Goal: Task Accomplishment & Management: Manage account settings

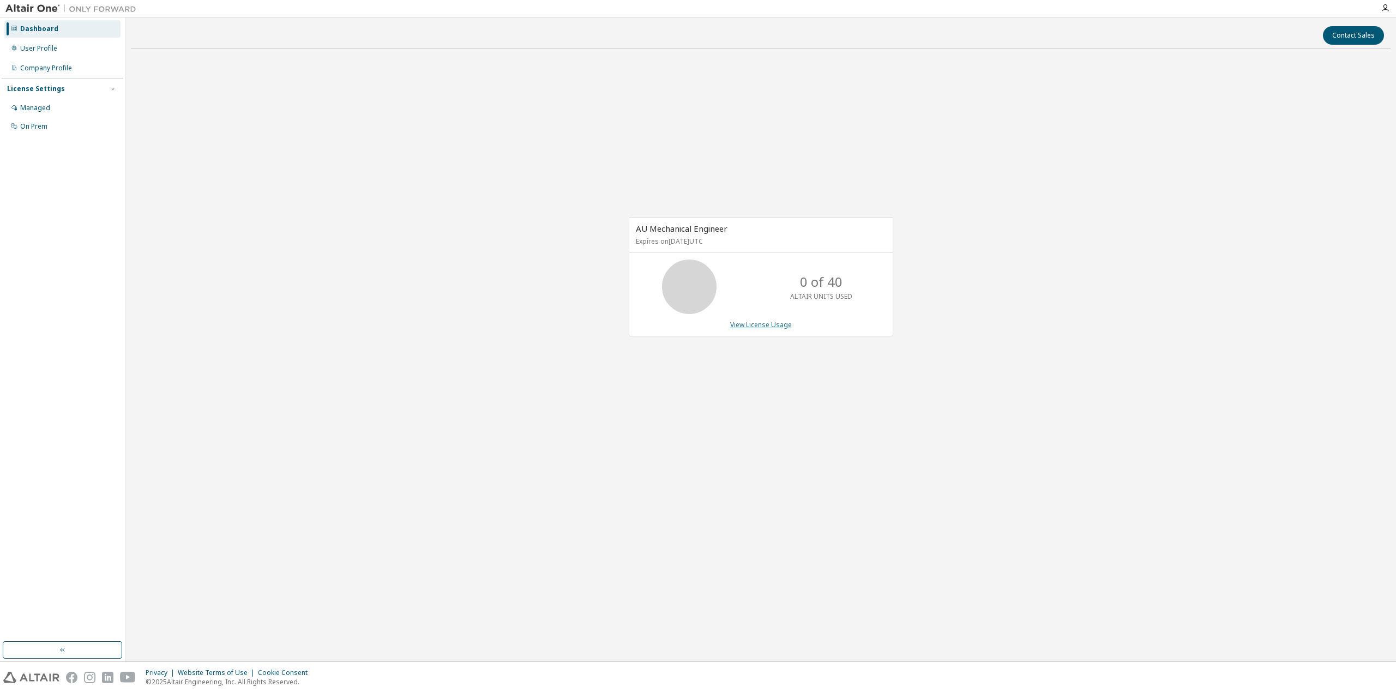
click at [755, 325] on link "View License Usage" at bounding box center [761, 324] width 62 height 9
click at [750, 322] on link "View License Usage" at bounding box center [761, 324] width 62 height 9
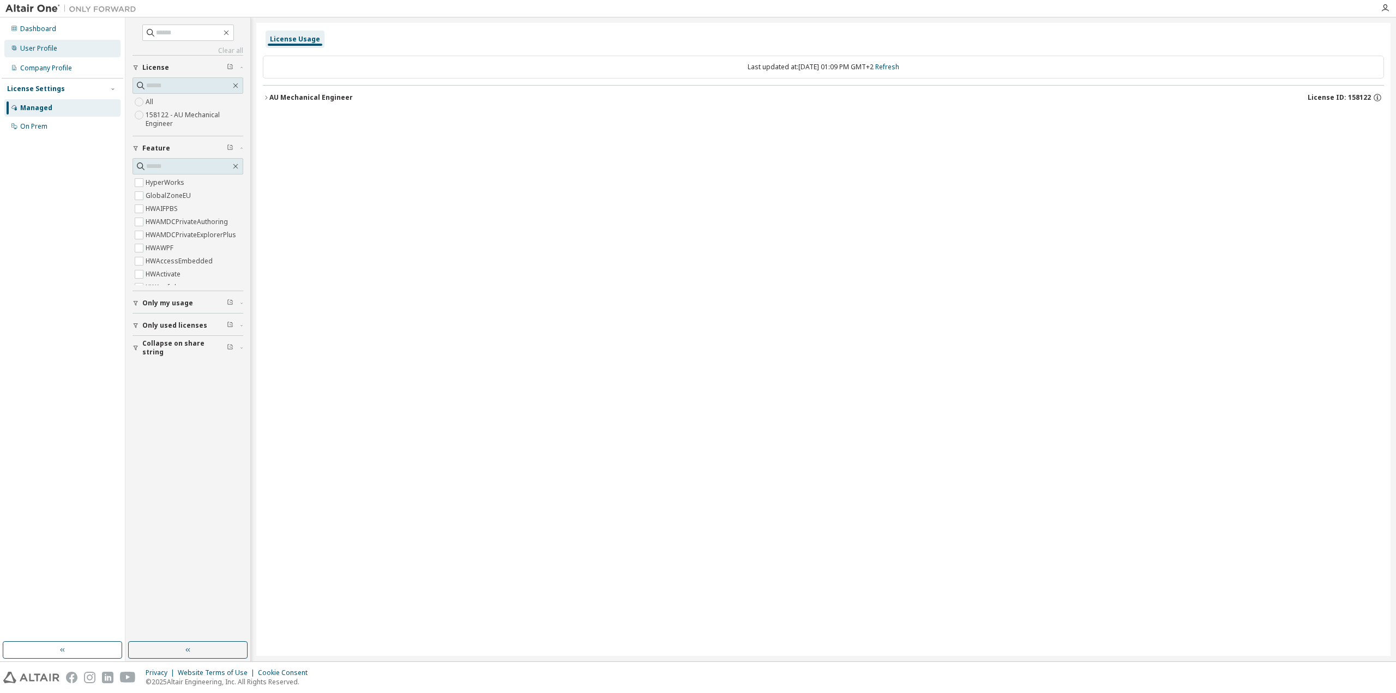
click at [50, 48] on div "User Profile" at bounding box center [38, 48] width 37 height 9
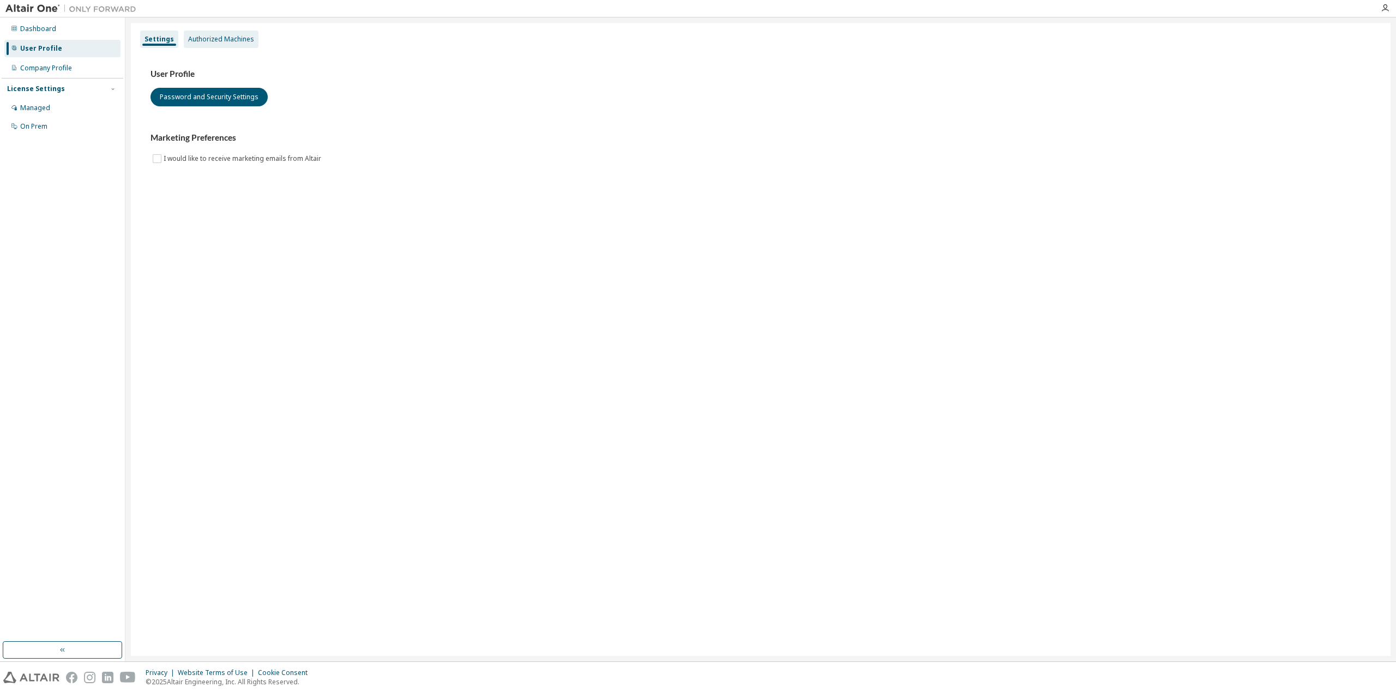
click at [231, 35] on div "Authorized Machines" at bounding box center [221, 39] width 66 height 9
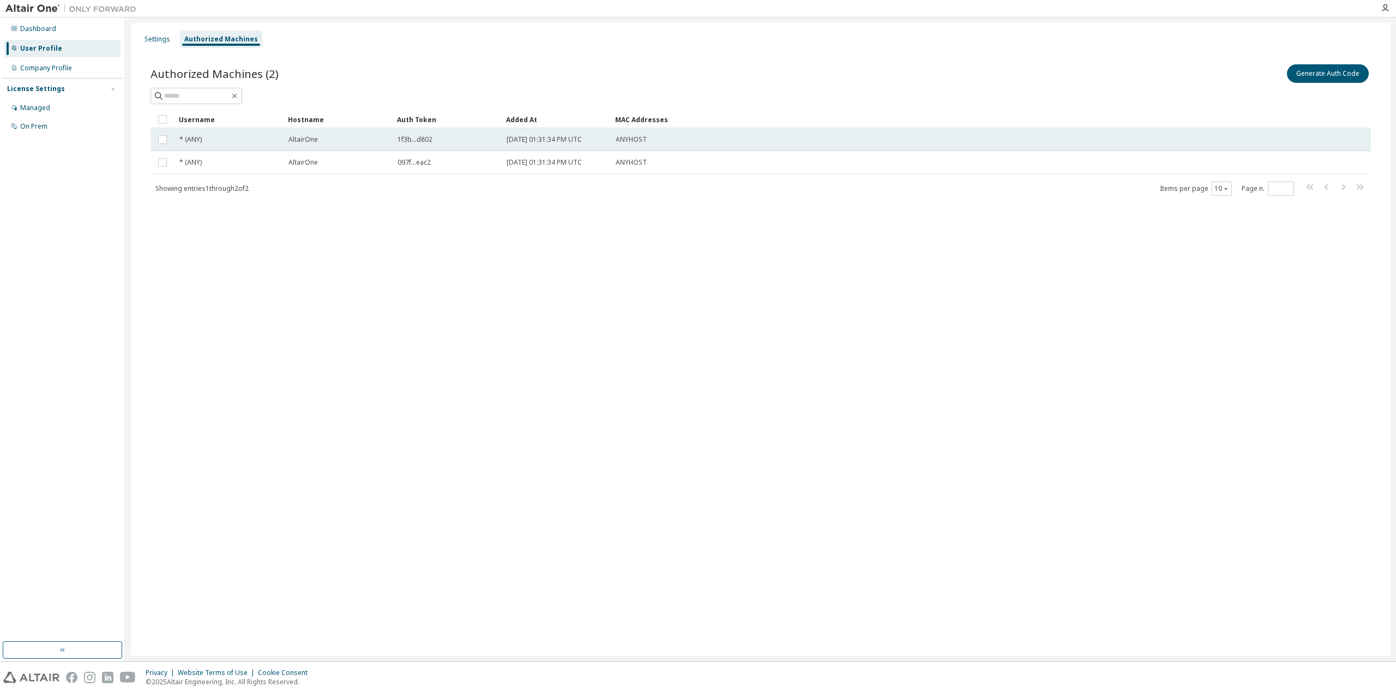
click at [417, 135] on span "1f3b...d802" at bounding box center [415, 139] width 35 height 9
drag, startPoint x: 432, startPoint y: 138, endPoint x: 394, endPoint y: 139, distance: 38.2
click at [394, 139] on td "1f3b...d802" at bounding box center [447, 139] width 109 height 23
click at [420, 137] on span "1f3b...d802" at bounding box center [415, 139] width 35 height 9
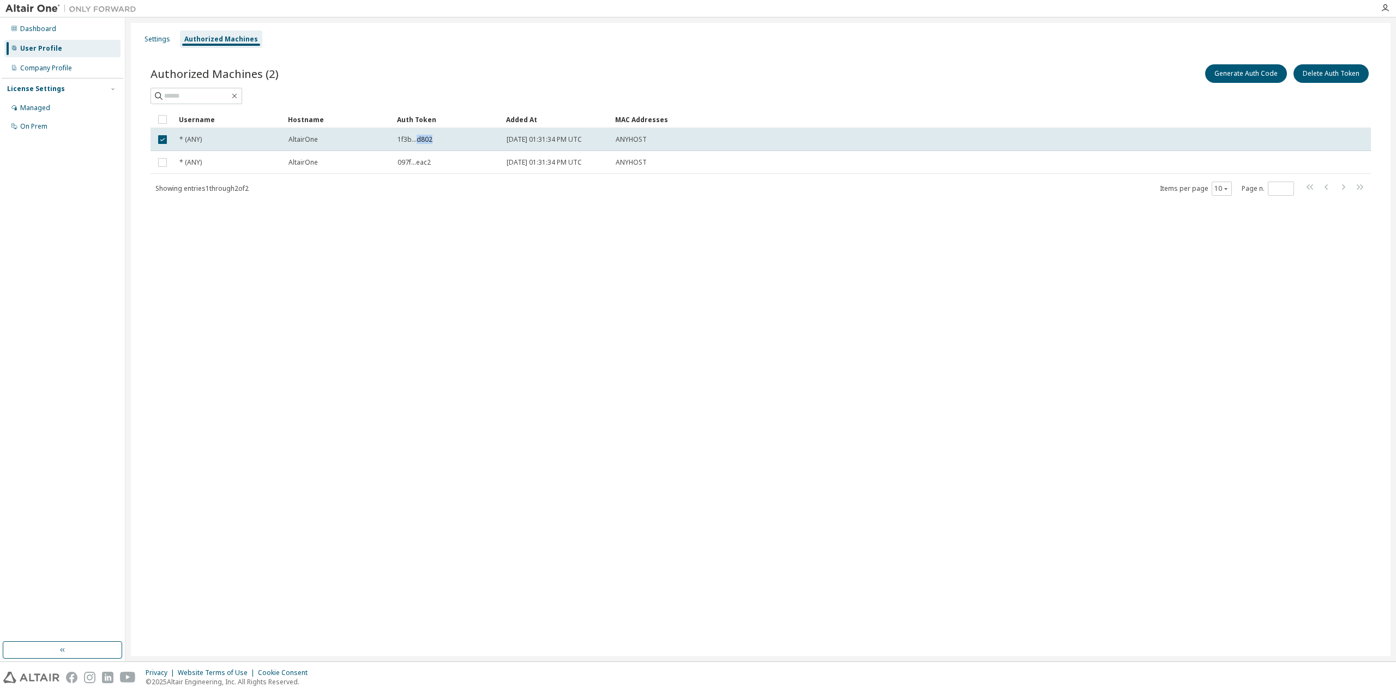
click at [420, 137] on span "1f3b...d802" at bounding box center [415, 139] width 35 height 9
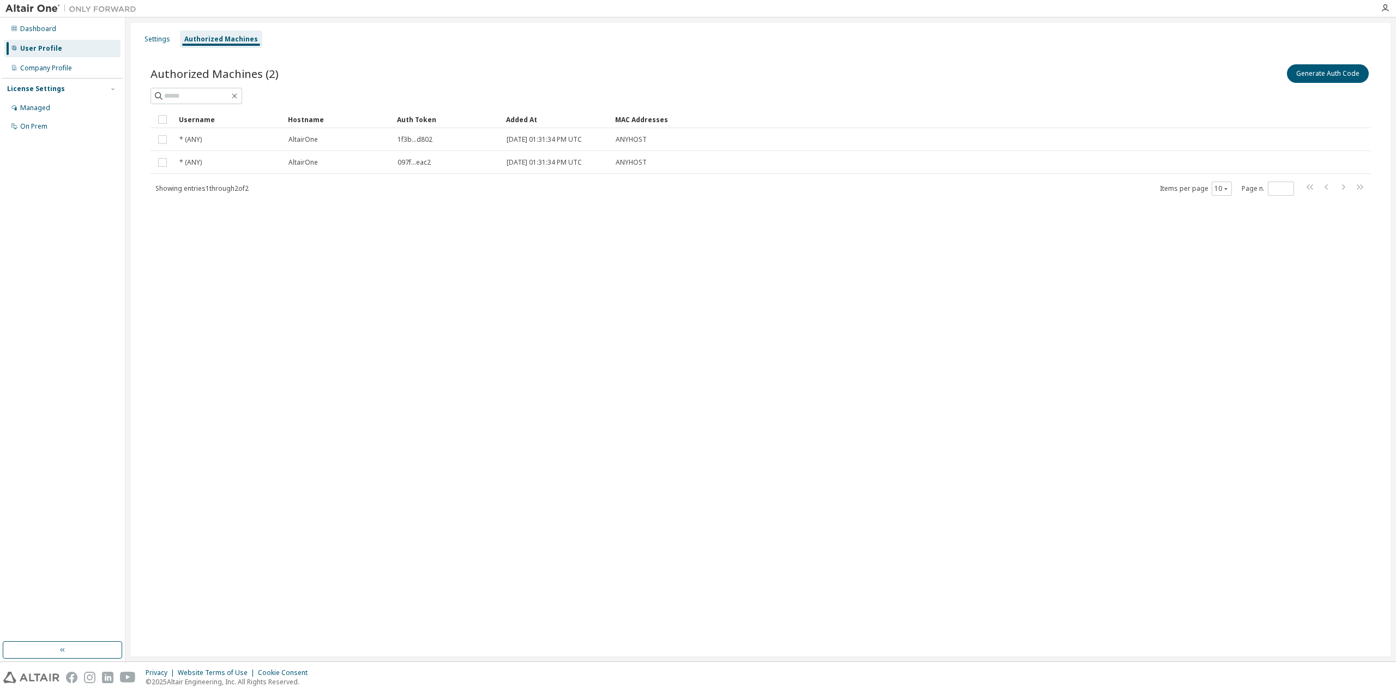
click at [420, 137] on span "1f3b...d802" at bounding box center [415, 139] width 35 height 9
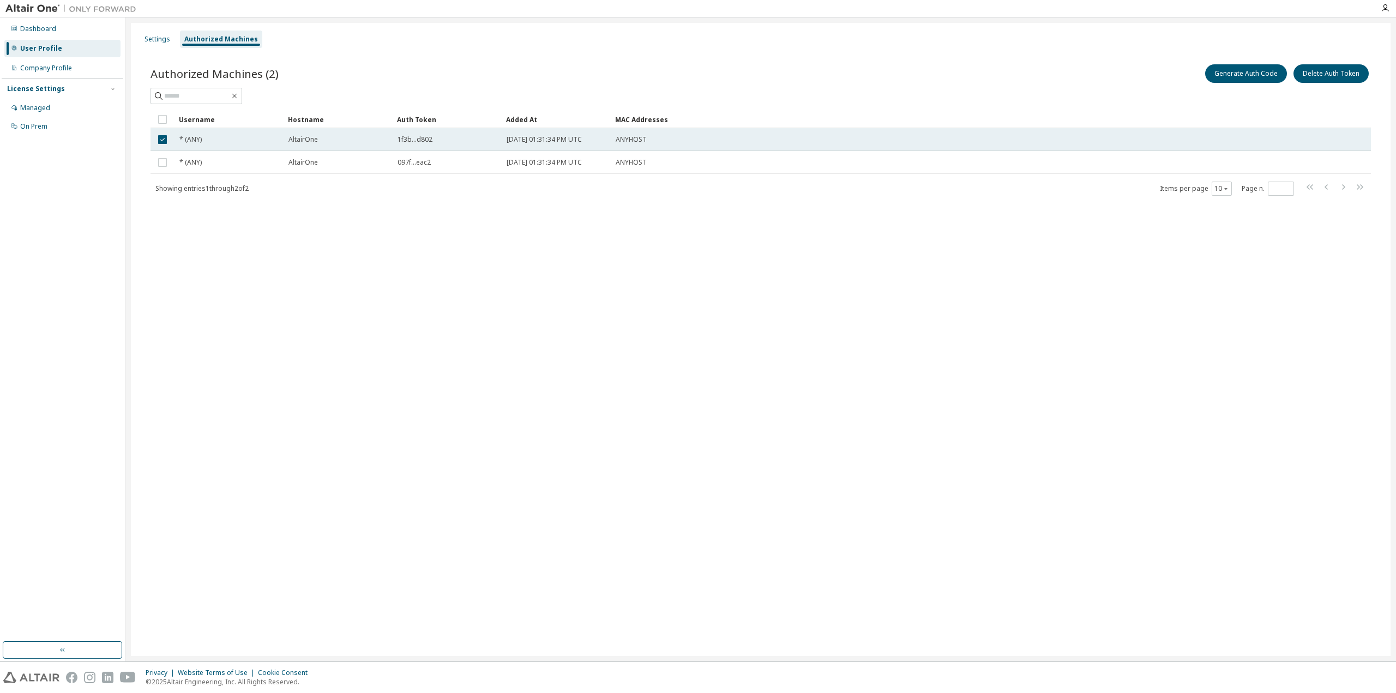
click at [403, 139] on span "1f3b...d802" at bounding box center [415, 139] width 35 height 9
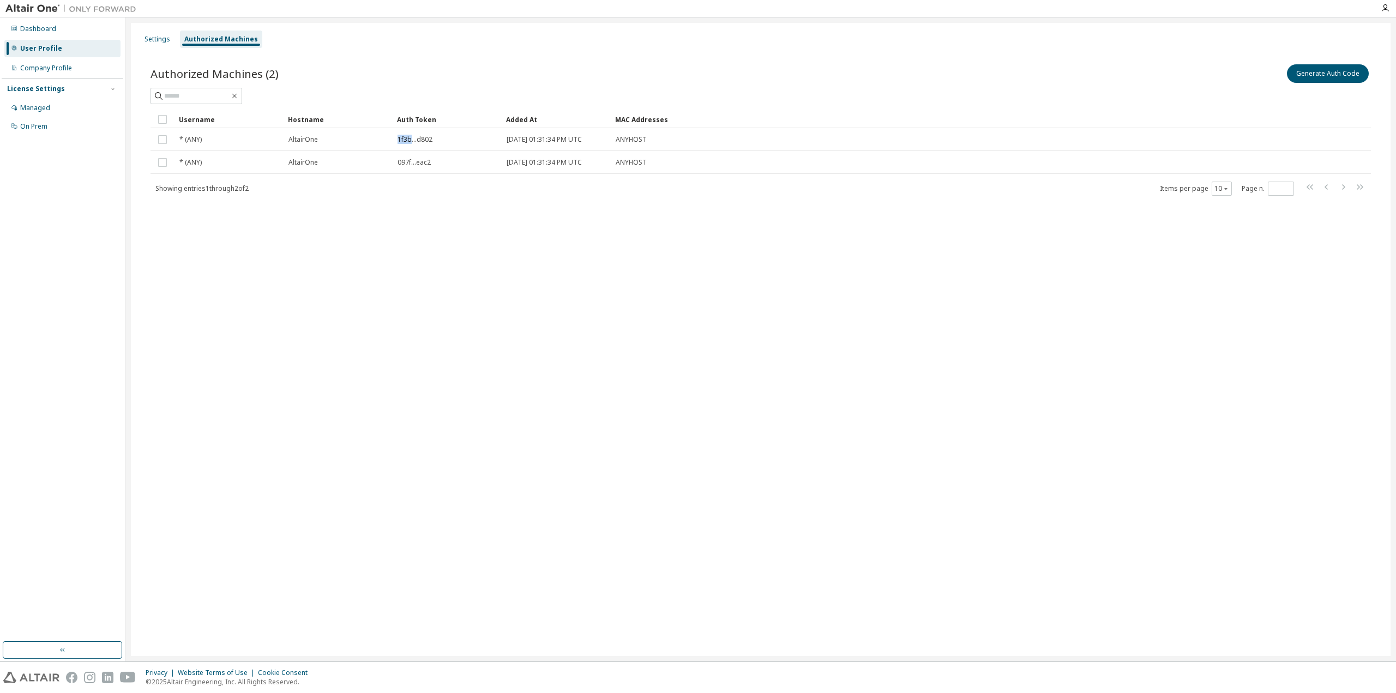
click at [403, 139] on span "1f3b...d802" at bounding box center [415, 139] width 35 height 9
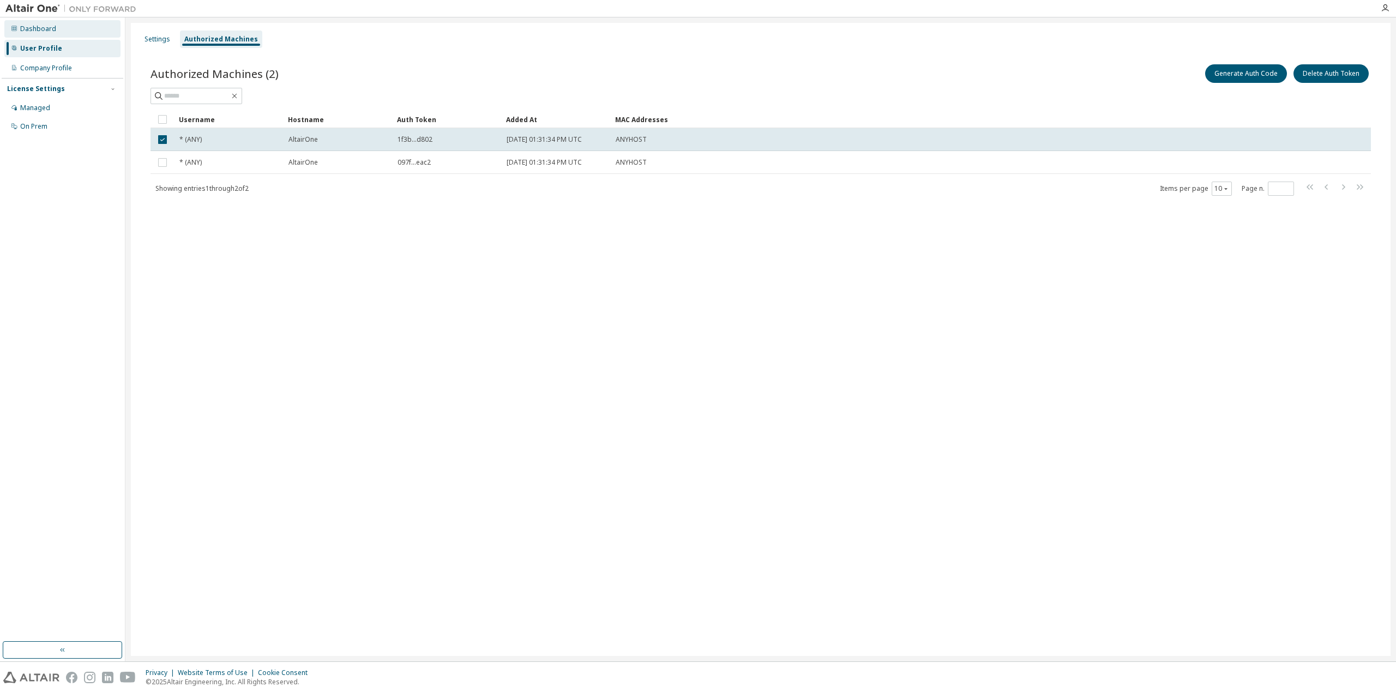
click at [51, 31] on div "Dashboard" at bounding box center [38, 29] width 36 height 9
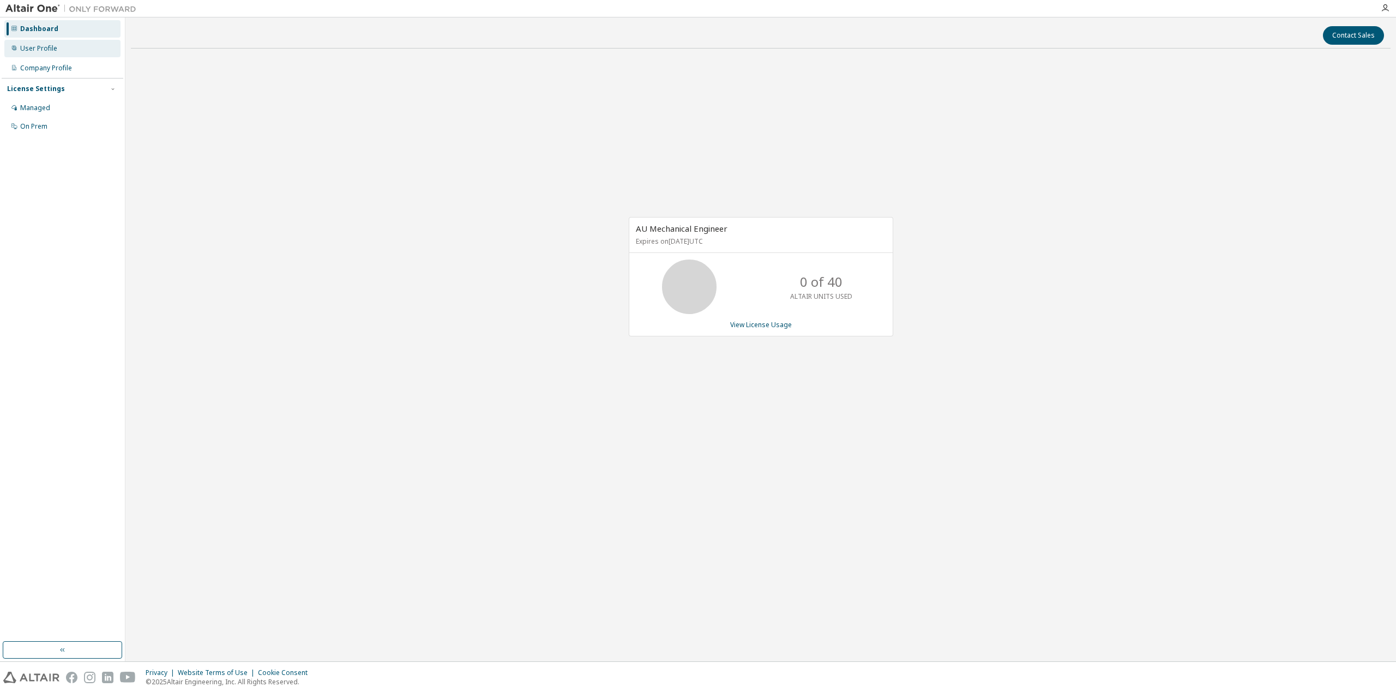
click at [49, 41] on div "User Profile" at bounding box center [62, 48] width 116 height 17
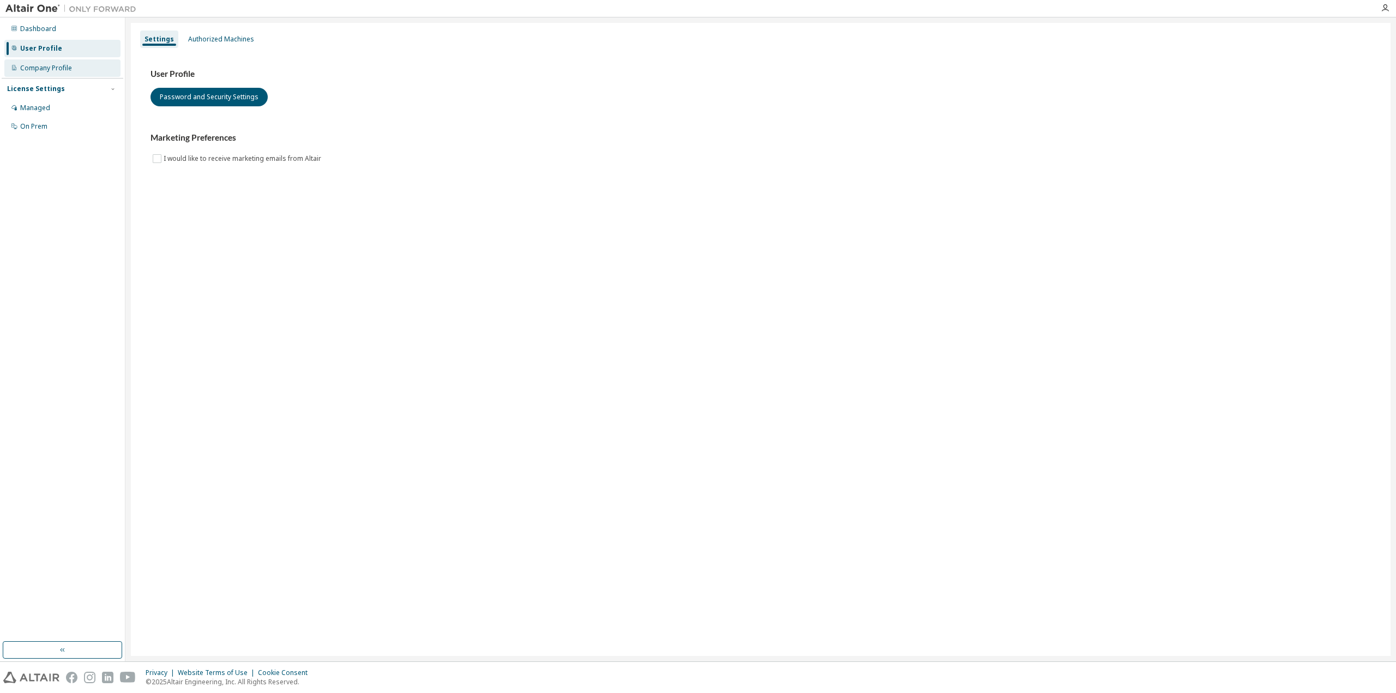
click at [53, 74] on div "Company Profile" at bounding box center [62, 67] width 116 height 17
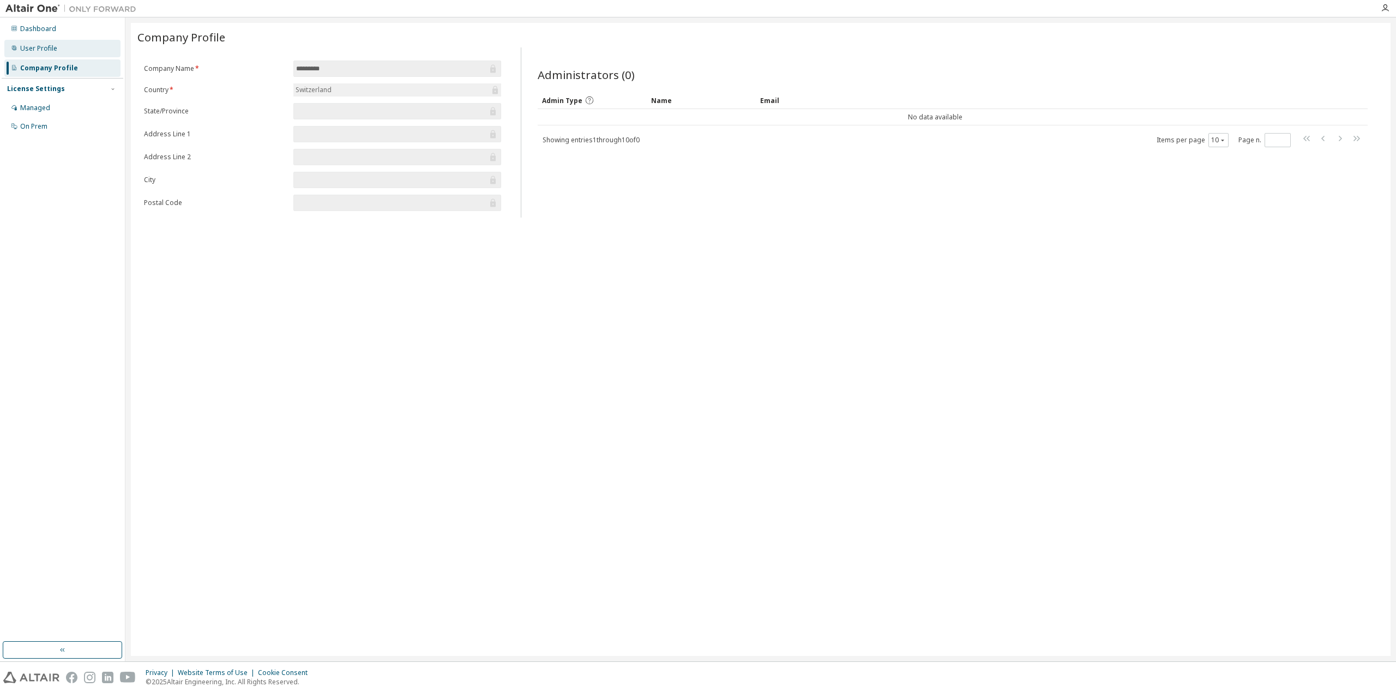
click at [53, 47] on div "User Profile" at bounding box center [38, 48] width 37 height 9
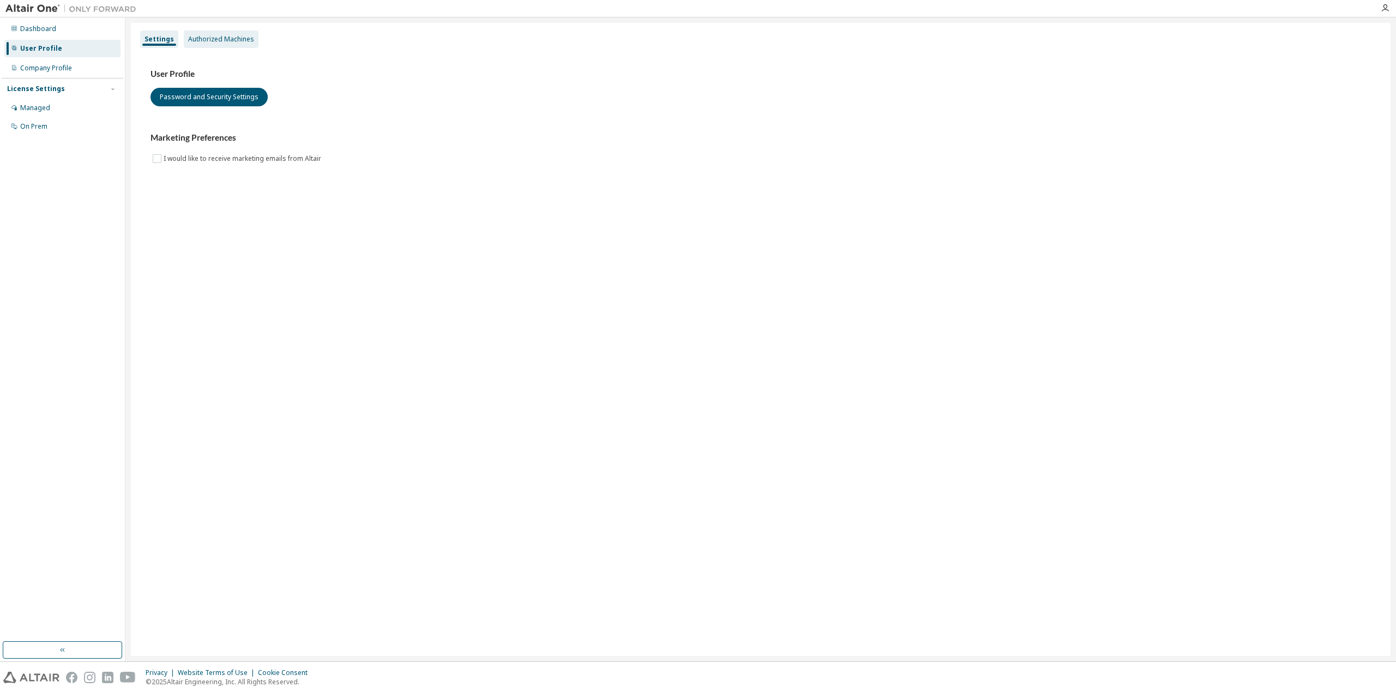
click at [214, 39] on div "Authorized Machines" at bounding box center [221, 39] width 66 height 9
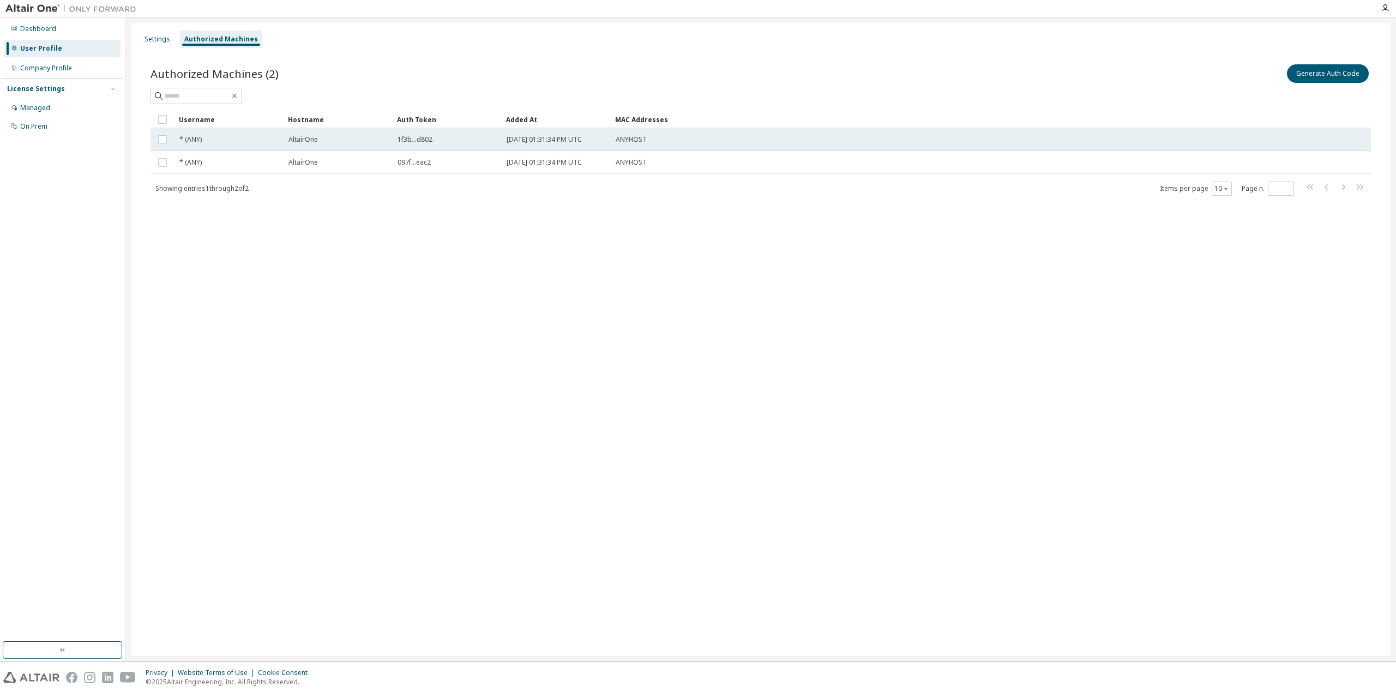
click at [245, 139] on div "* (ANY)" at bounding box center [228, 139] width 99 height 9
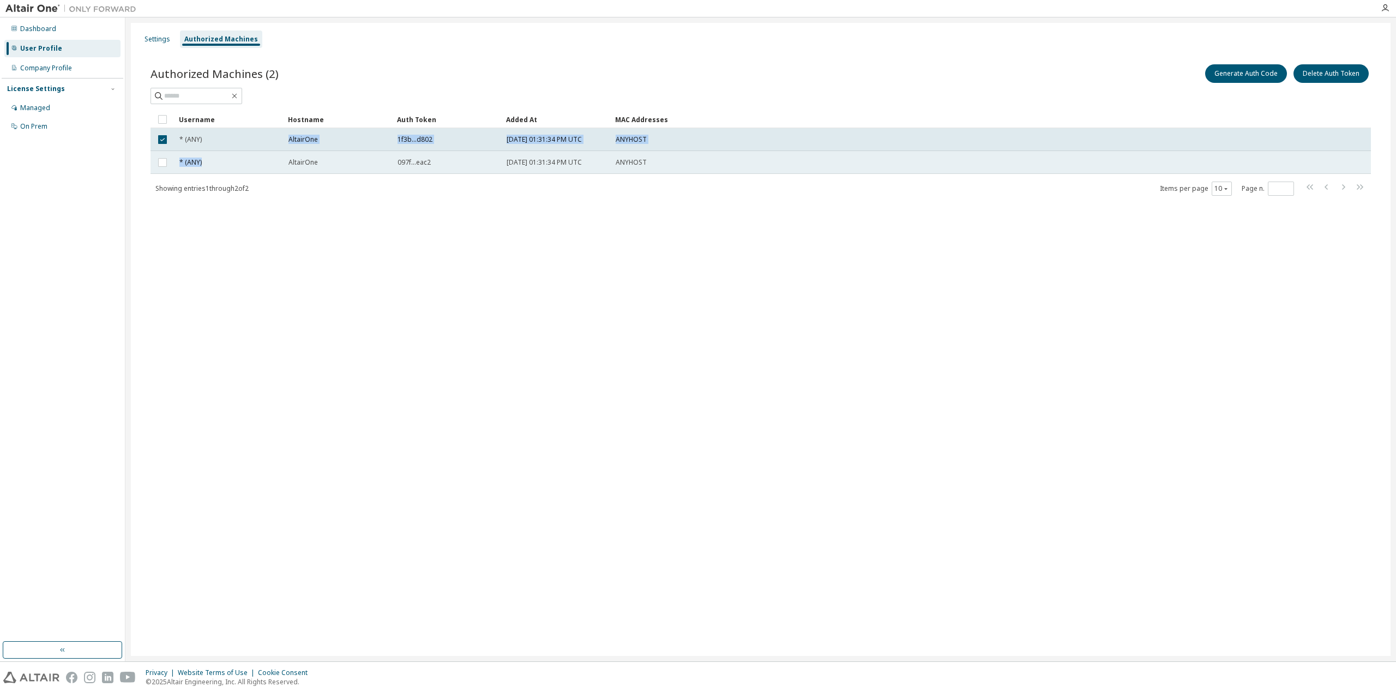
drag, startPoint x: 248, startPoint y: 139, endPoint x: 211, endPoint y: 170, distance: 48.4
click at [211, 170] on tbody "* (ANY) AltairOne 1f3b...d802 2025-09-19 01:31:34 PM UTC ANYHOST * (ANY) Altair…" at bounding box center [761, 151] width 1220 height 46
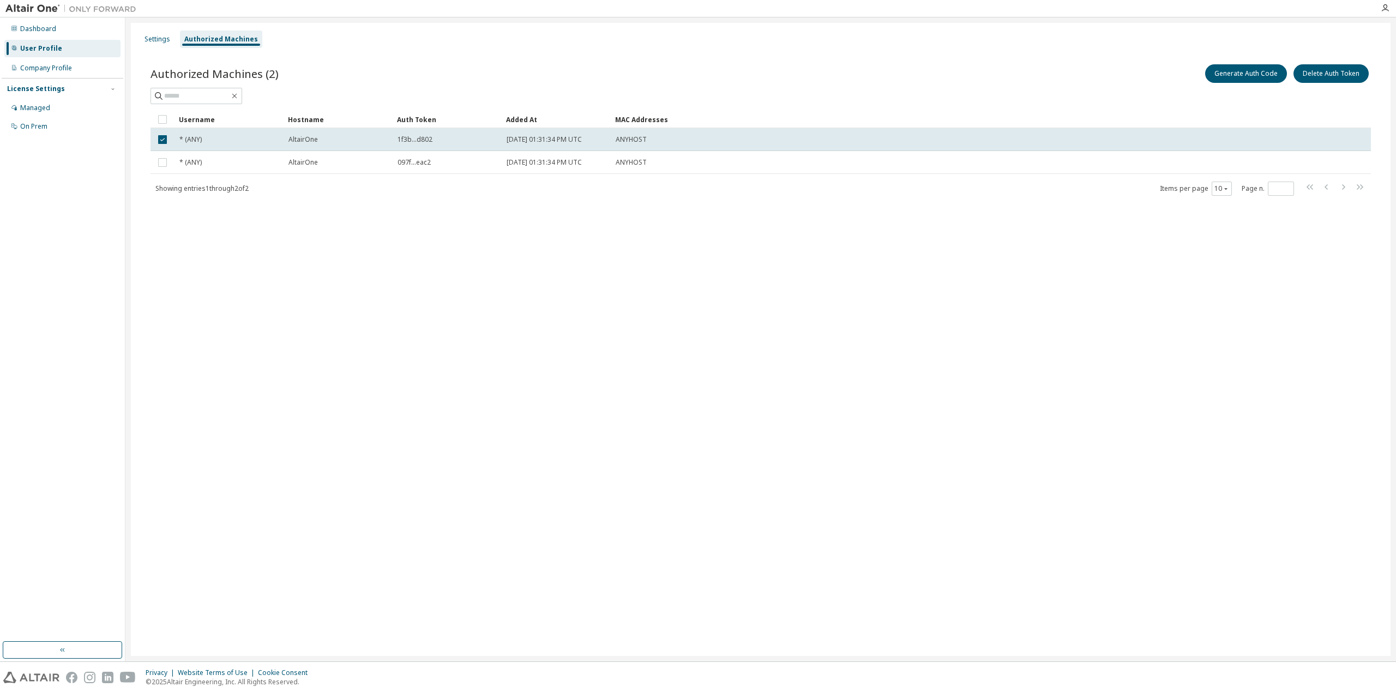
click at [234, 303] on div "Settings Authorized Machines Authorized Machines (2) Generate Auth Code Delete …" at bounding box center [761, 339] width 1260 height 633
click at [1257, 72] on button "Generate Auth Code" at bounding box center [1246, 73] width 82 height 19
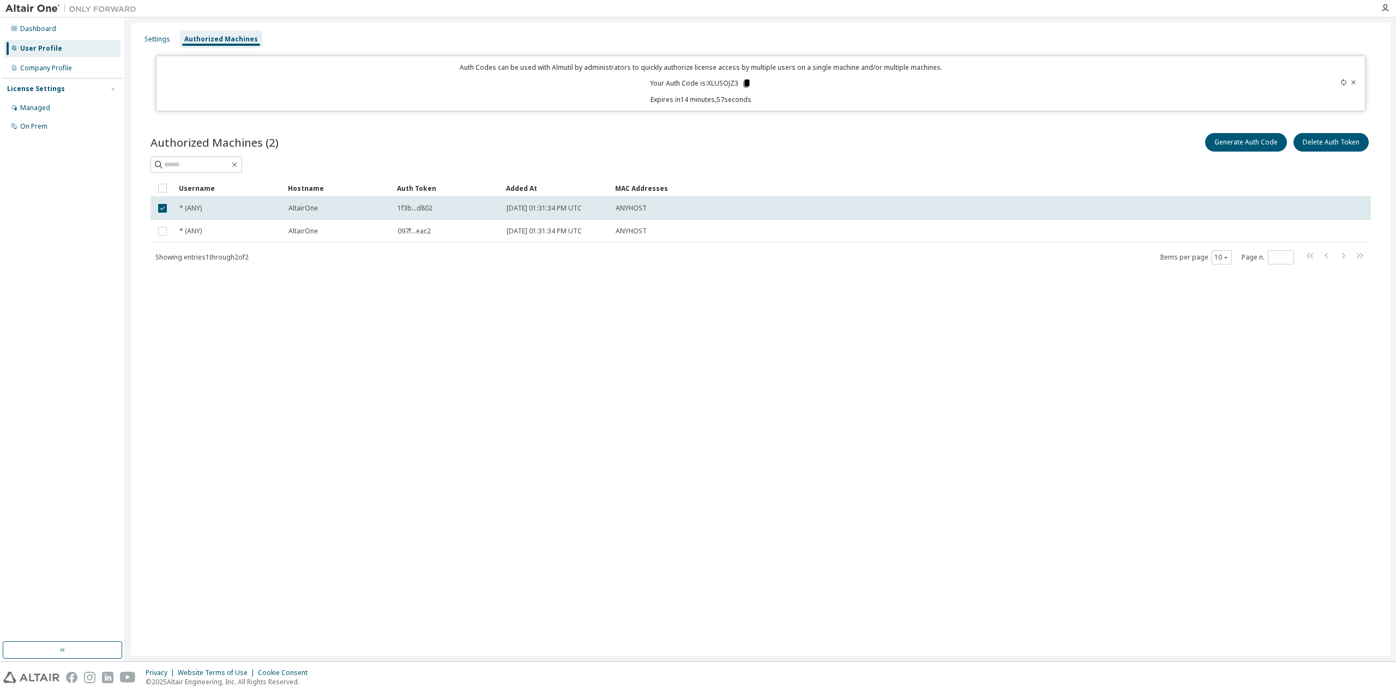
click at [747, 82] on icon at bounding box center [747, 84] width 6 height 8
click at [576, 104] on p "Expires in 14 minutes, 38 seconds" at bounding box center [700, 99] width 1075 height 9
click at [61, 109] on div "Managed" at bounding box center [62, 107] width 116 height 17
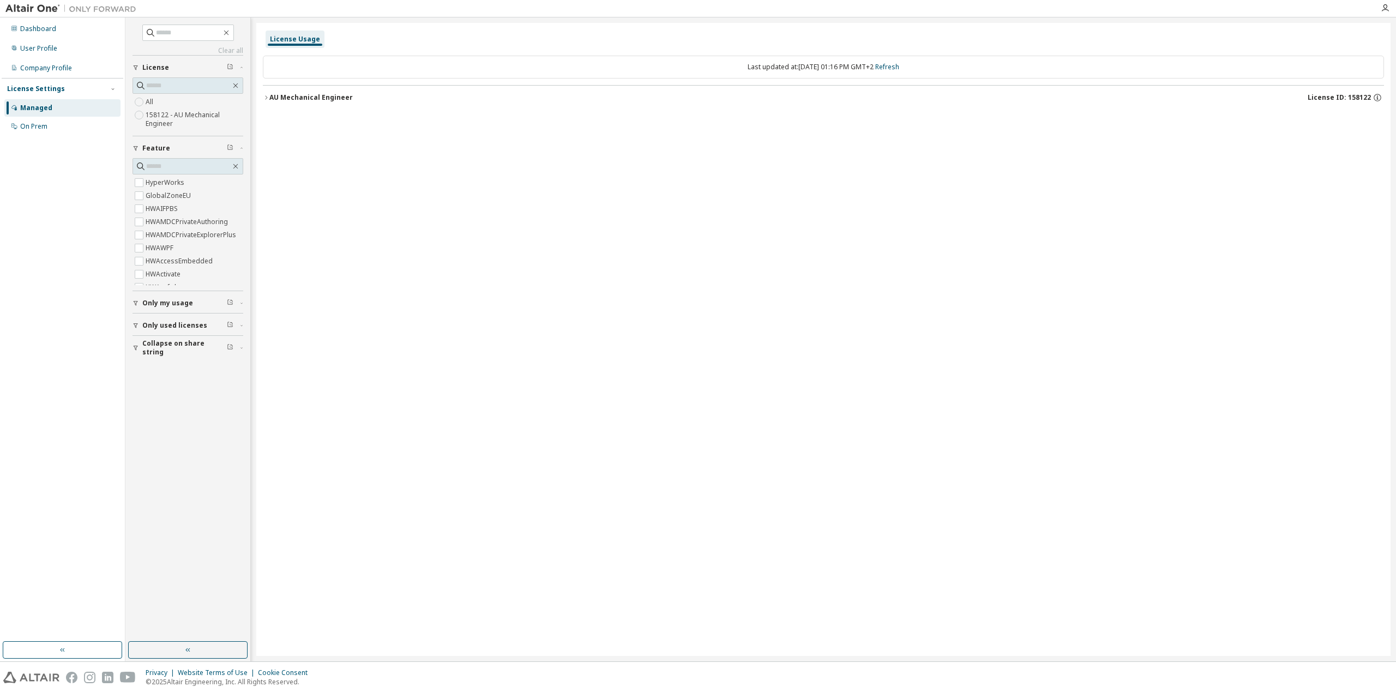
click at [163, 113] on label "158122 - AU Mechanical Engineer" at bounding box center [195, 120] width 98 height 22
click at [304, 100] on div "AU Mechanical Engineer" at bounding box center [310, 97] width 83 height 9
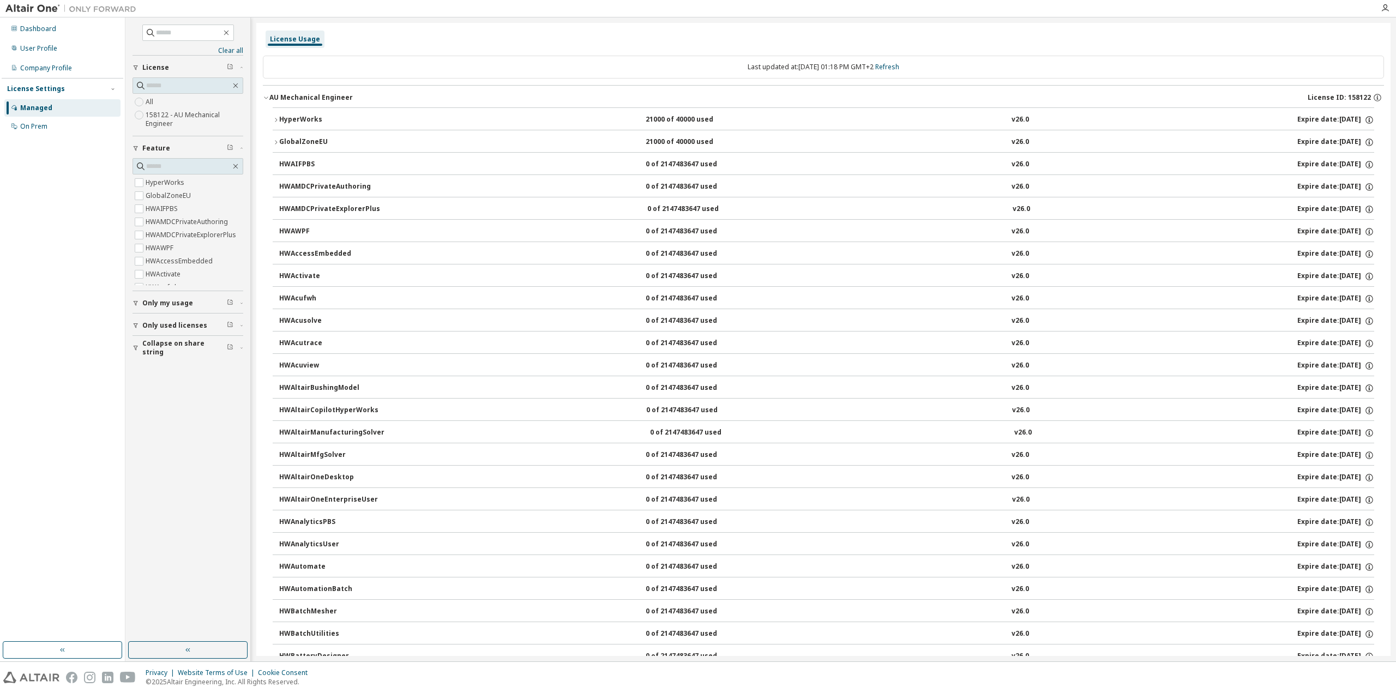
click at [304, 100] on div "AU Mechanical Engineer" at bounding box center [310, 97] width 83 height 9
